Goal: Information Seeking & Learning: Understand process/instructions

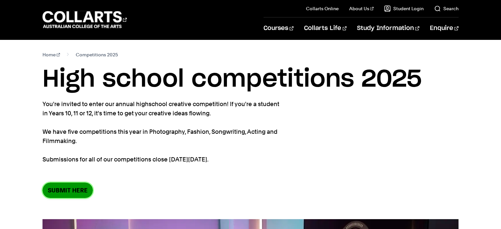
click at [76, 192] on link "SUBMIT HERE" at bounding box center [67, 189] width 50 height 15
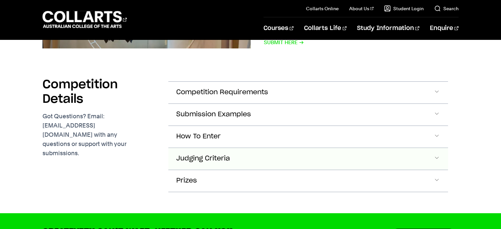
scroll to position [1568, 0]
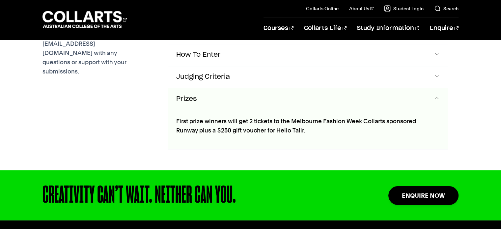
scroll to position [1654, 0]
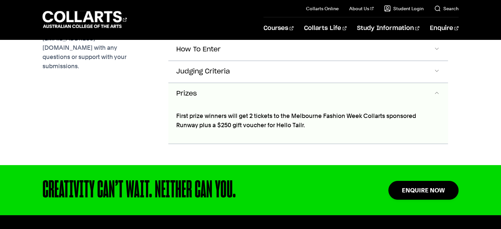
click at [204, 83] on button "Prizes" at bounding box center [307, 94] width 279 height 22
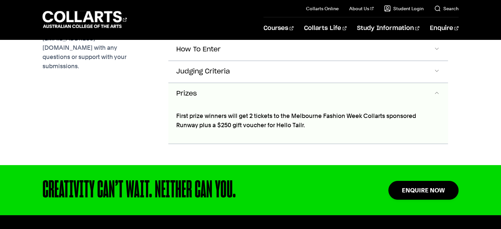
click at [204, 83] on button "Prizes" at bounding box center [307, 94] width 279 height 22
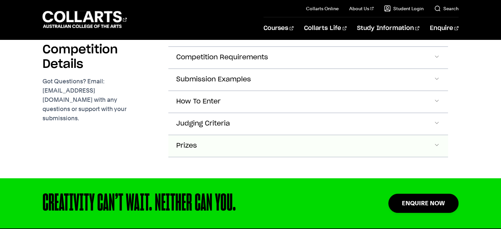
scroll to position [1601, 0]
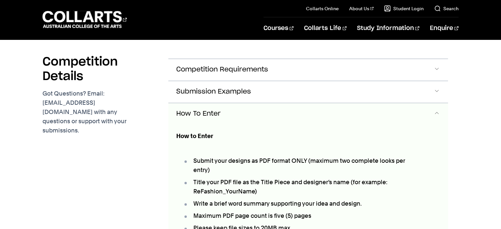
scroll to position [1588, 0]
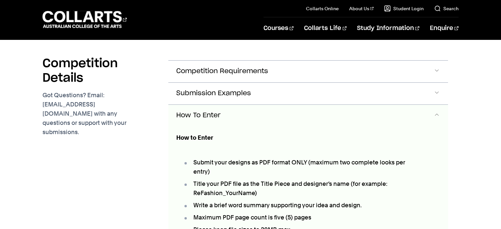
click at [203, 105] on button "How To Enter" at bounding box center [307, 116] width 279 height 22
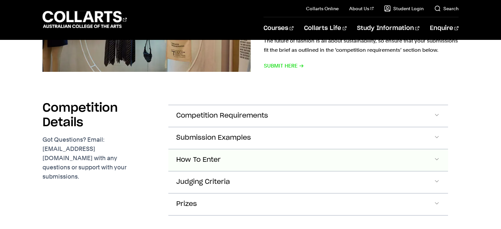
scroll to position [1544, 0]
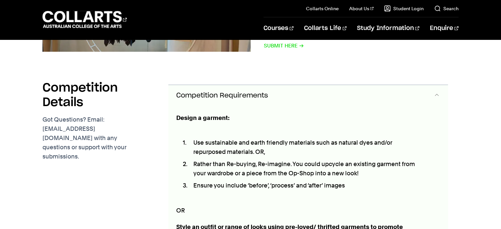
scroll to position [1568, 0]
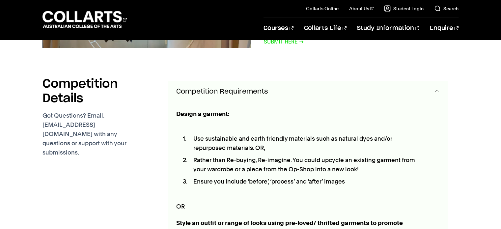
click at [198, 81] on button "Competition Requirements" at bounding box center [307, 92] width 279 height 22
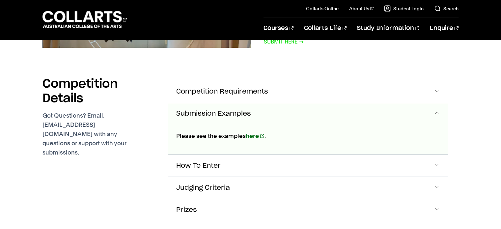
scroll to position [1590, 0]
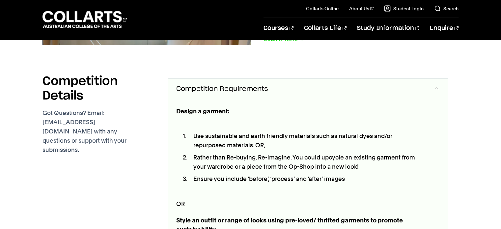
scroll to position [1568, 0]
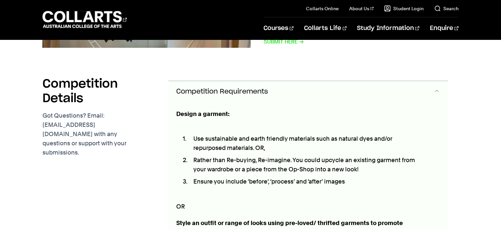
click at [201, 88] on span "Competition Requirements" at bounding box center [222, 92] width 92 height 8
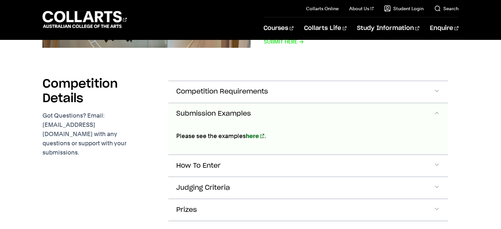
click at [201, 110] on span "Submission Examples" at bounding box center [213, 114] width 75 height 8
